Goal: Transaction & Acquisition: Download file/media

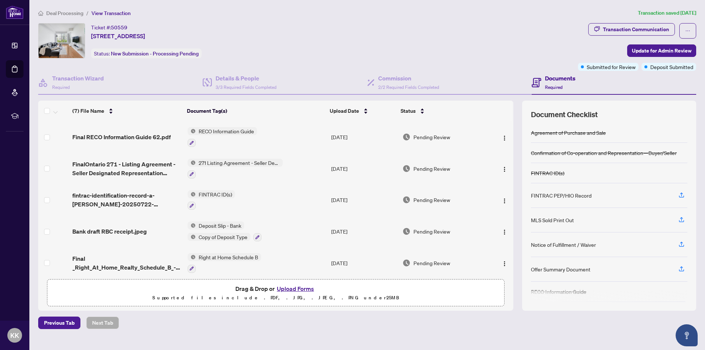
scroll to position [68, 0]
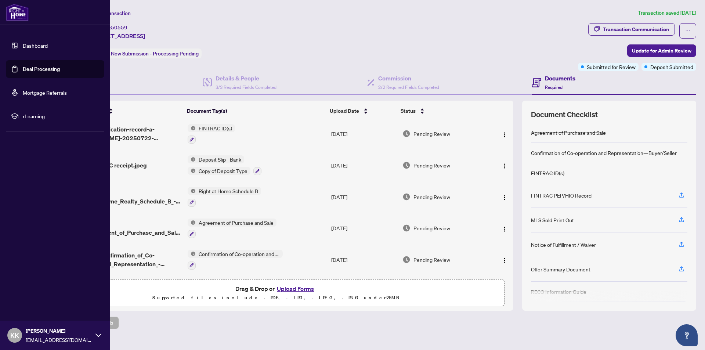
click at [41, 68] on link "Deal Processing" at bounding box center [41, 69] width 37 height 7
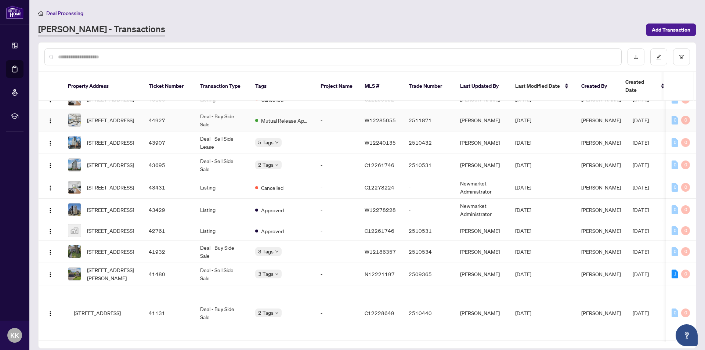
scroll to position [184, 0]
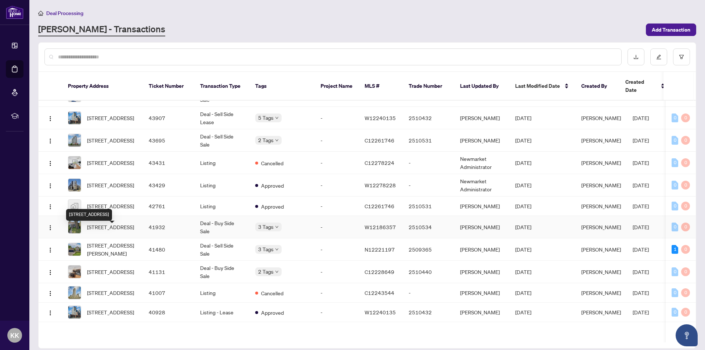
click at [129, 231] on span "[STREET_ADDRESS]" at bounding box center [110, 227] width 47 height 8
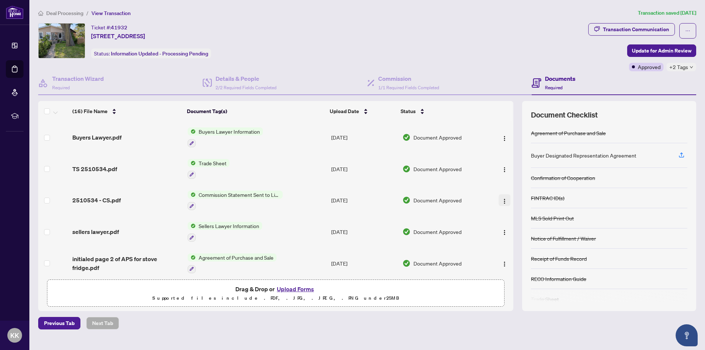
click at [502, 200] on img "button" at bounding box center [505, 201] width 6 height 6
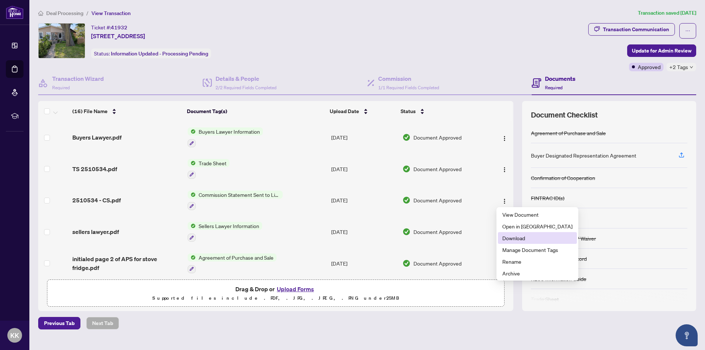
click at [513, 238] on span "Download" at bounding box center [538, 238] width 70 height 8
